Goal: Navigation & Orientation: Find specific page/section

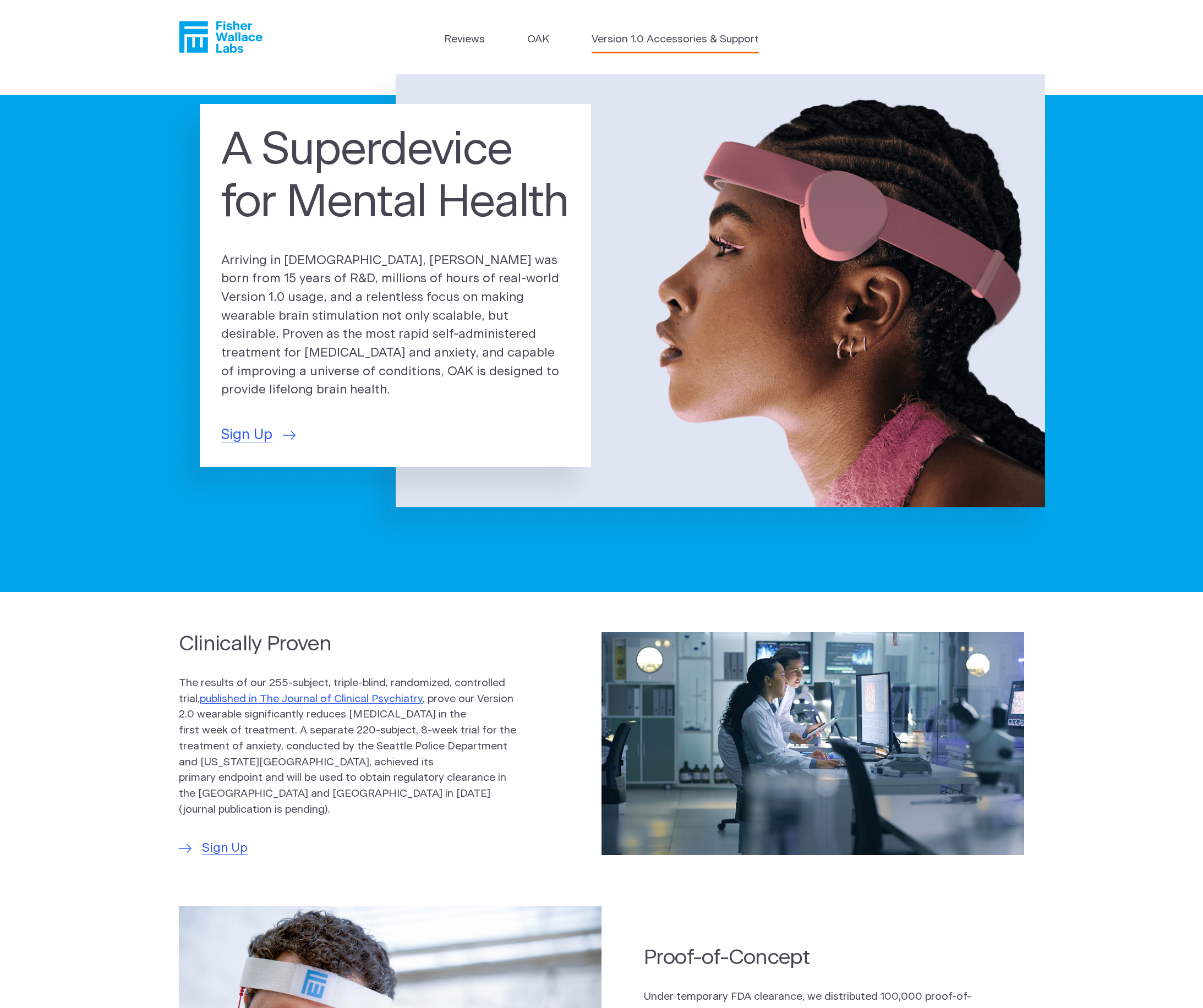
click at [666, 40] on link "Version 1.0 Accessories & Support" at bounding box center [675, 40] width 167 height 16
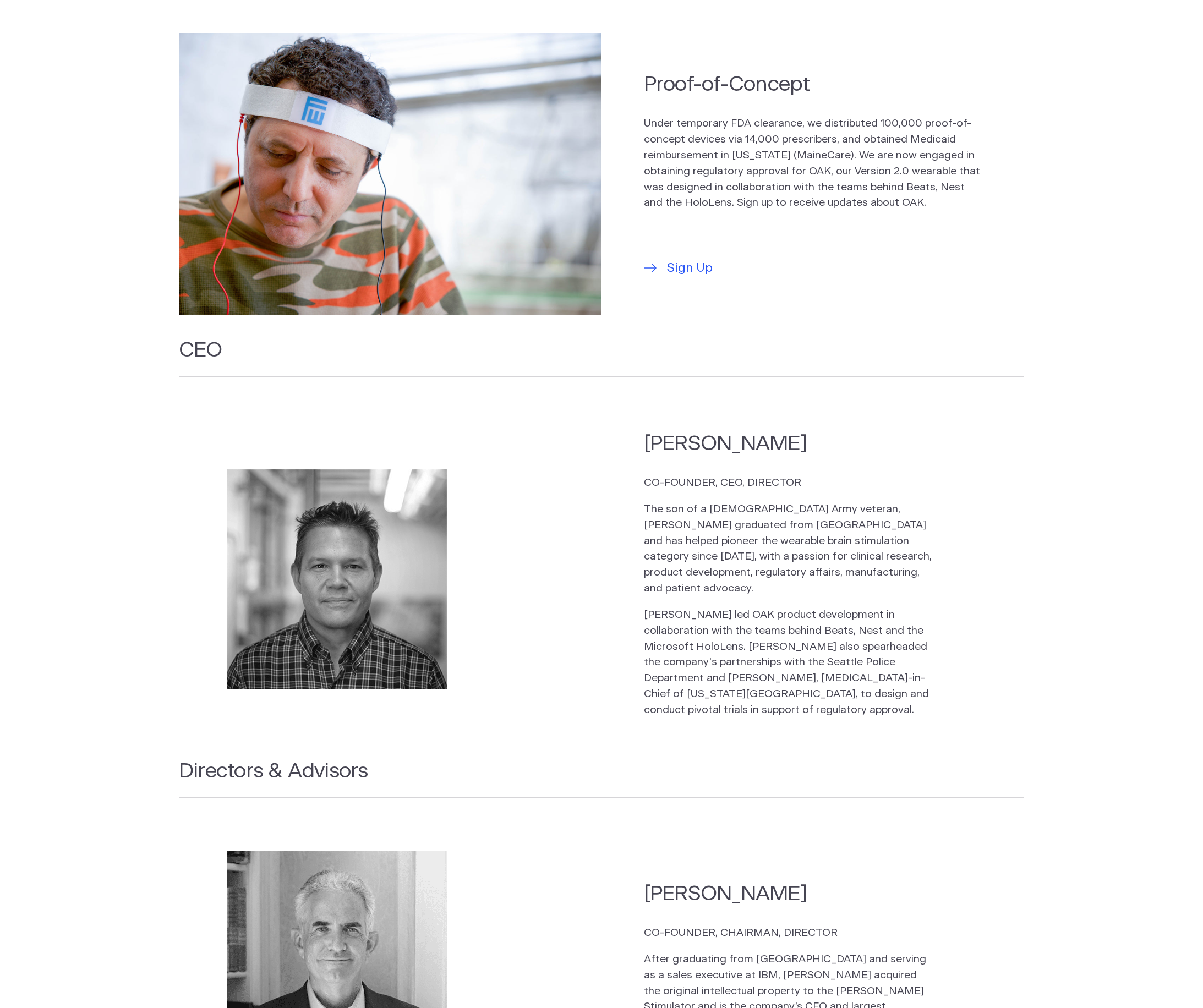
scroll to position [880, 0]
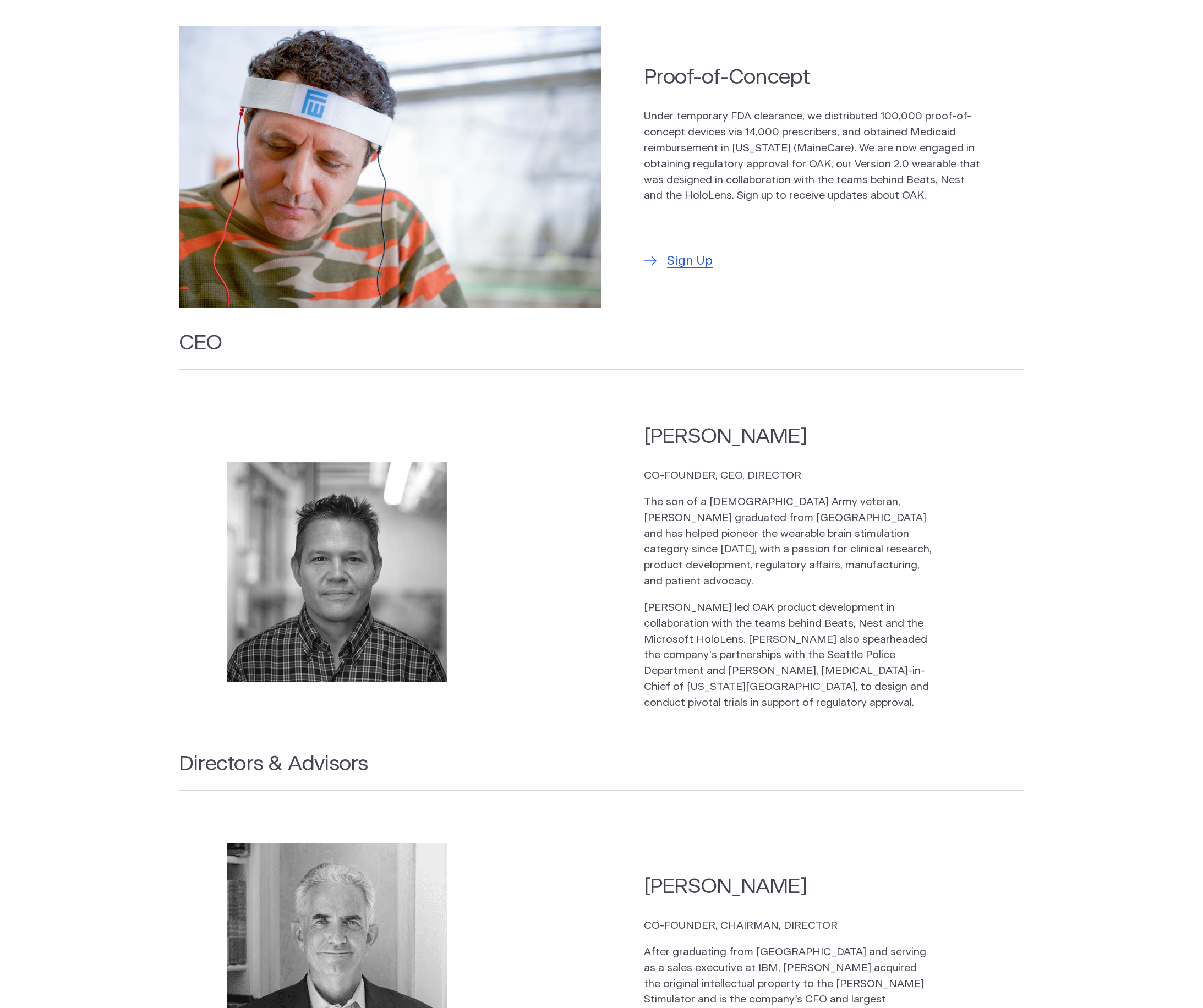
drag, startPoint x: 649, startPoint y: 428, endPoint x: 813, endPoint y: 433, distance: 164.1
click at [813, 433] on h2 "Kelly Roman" at bounding box center [789, 436] width 290 height 28
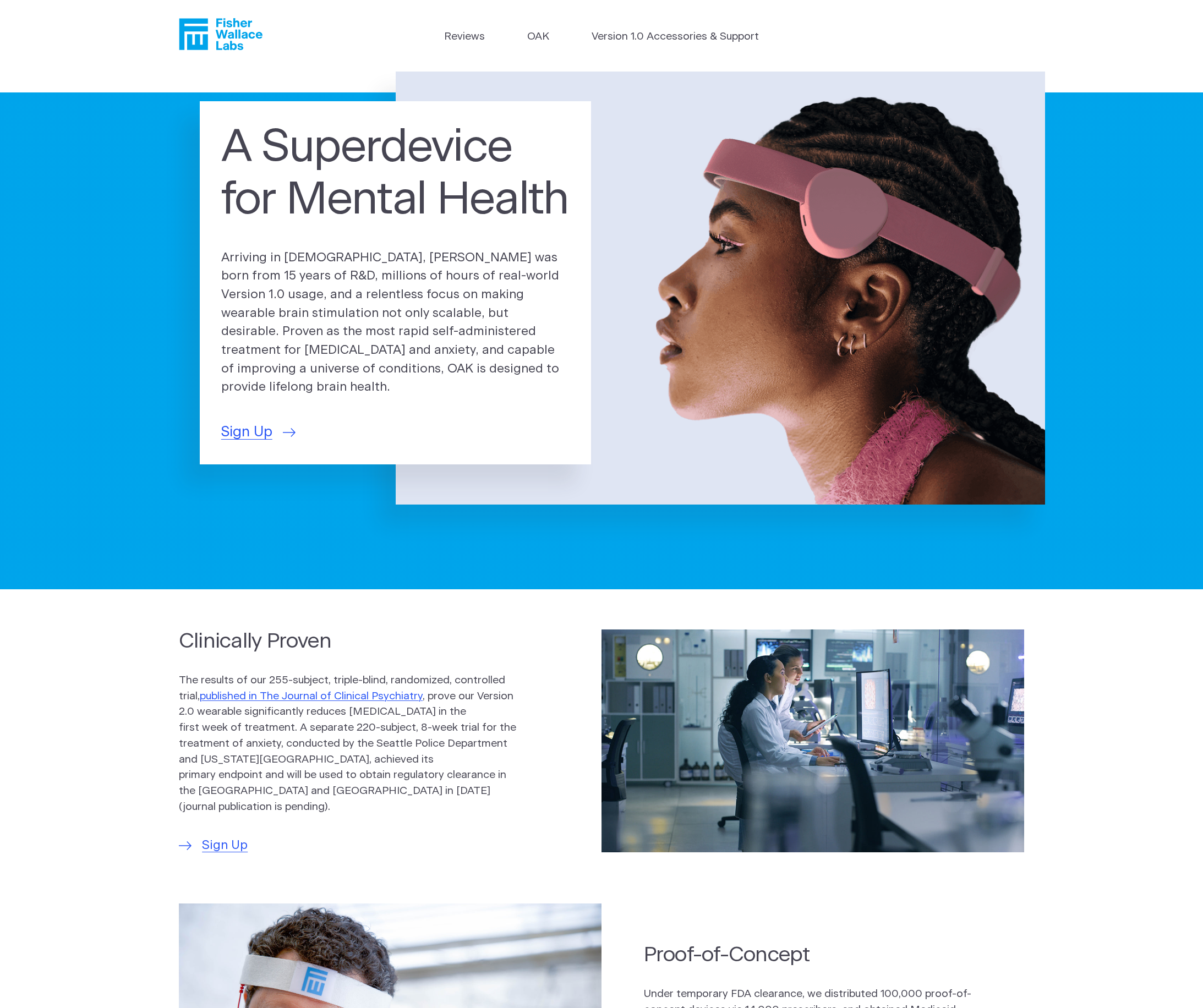
scroll to position [0, 0]
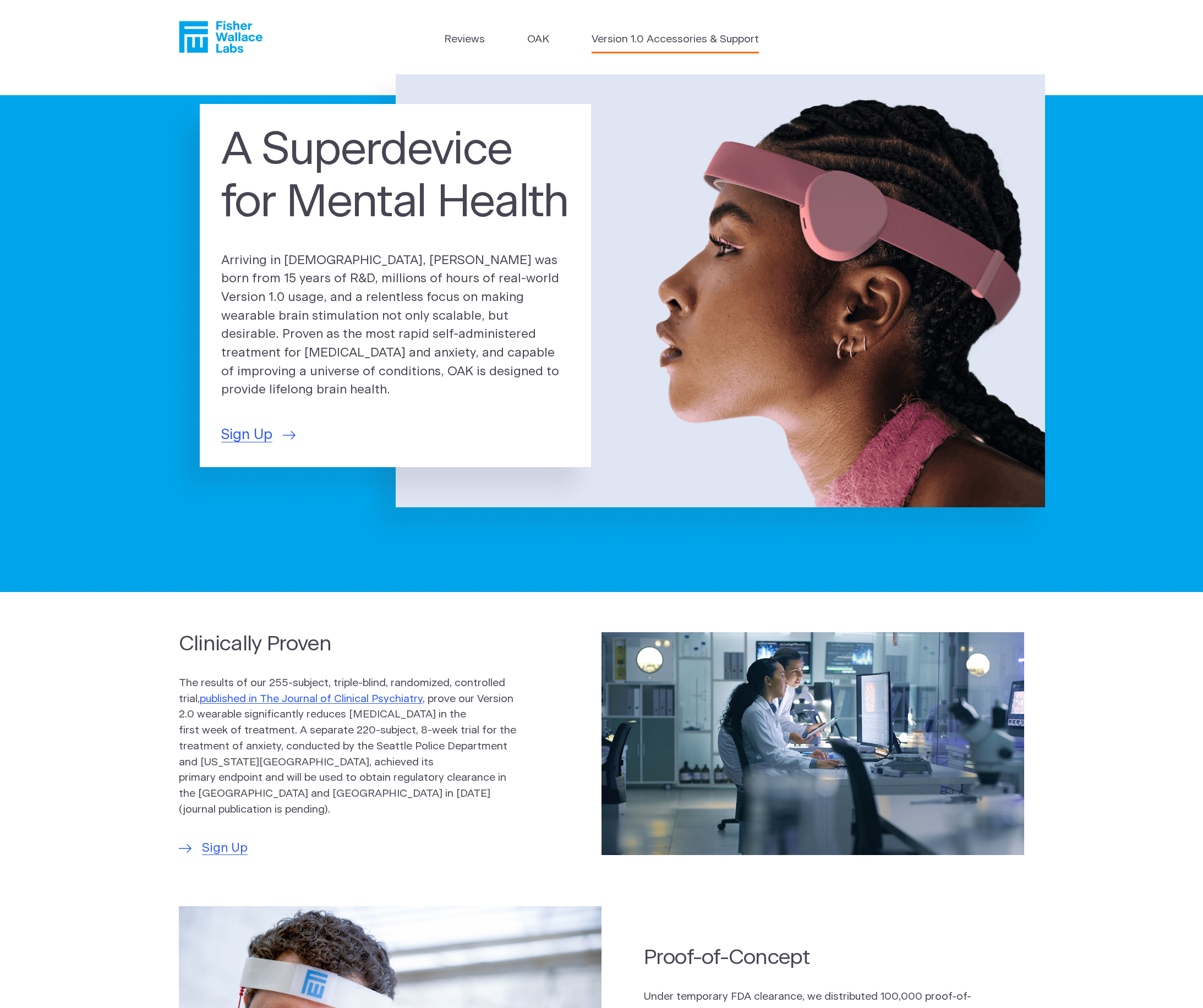
click at [679, 45] on link "Version 1.0 Accessories & Support" at bounding box center [675, 40] width 167 height 16
